Goal: Information Seeking & Learning: Learn about a topic

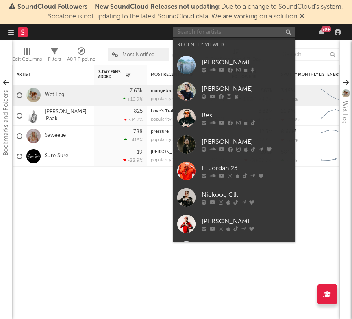
click at [223, 31] on input "text" at bounding box center [234, 32] width 122 height 10
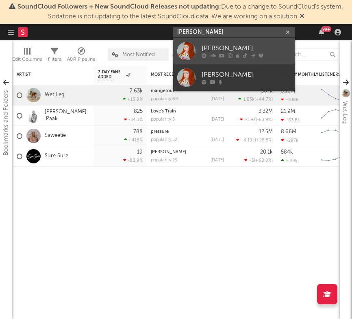
type input "[PERSON_NAME]"
click at [229, 48] on div "[PERSON_NAME]" at bounding box center [247, 49] width 90 height 10
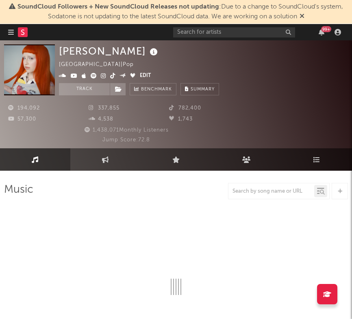
select select "6m"
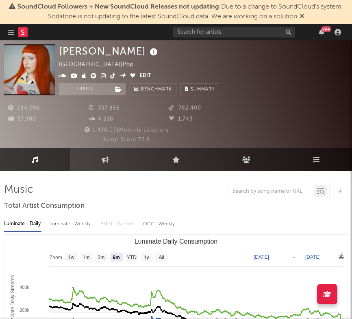
click at [103, 77] on icon at bounding box center [103, 76] width 5 height 6
click at [111, 72] on span at bounding box center [99, 76] width 81 height 10
drag, startPoint x: 41, startPoint y: 65, endPoint x: 122, endPoint y: 11, distance: 96.5
